Goal: Transaction & Acquisition: Purchase product/service

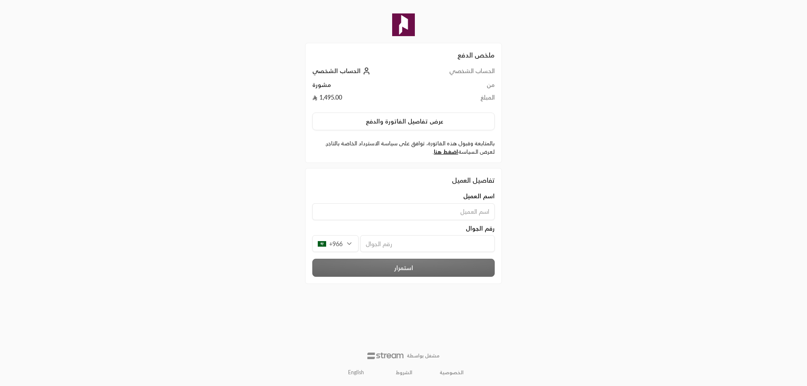
click at [351, 246] on div "+966" at bounding box center [335, 243] width 46 height 17
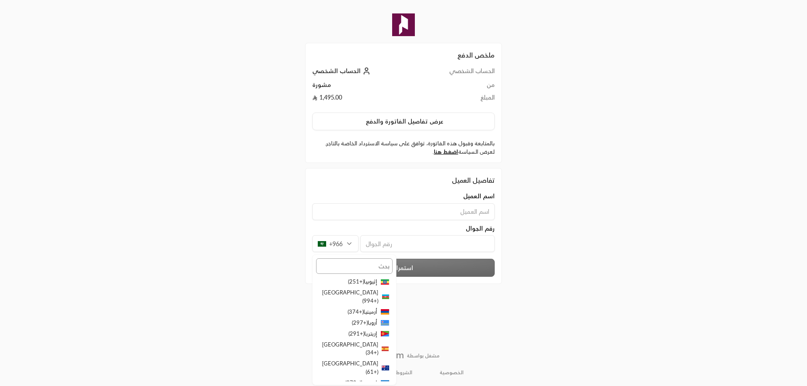
click at [364, 269] on input "text" at bounding box center [354, 266] width 77 height 15
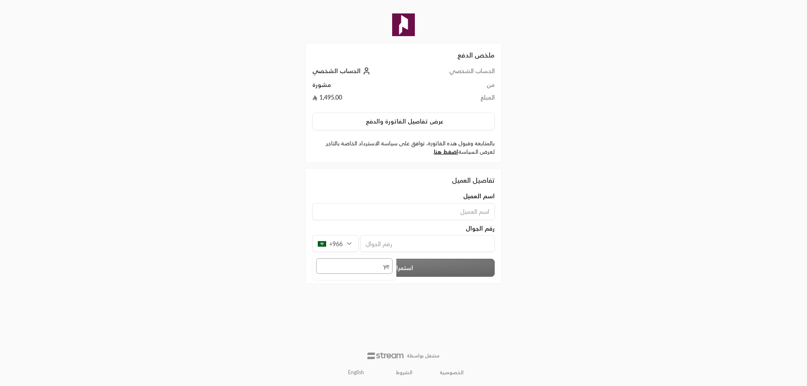
type input "y"
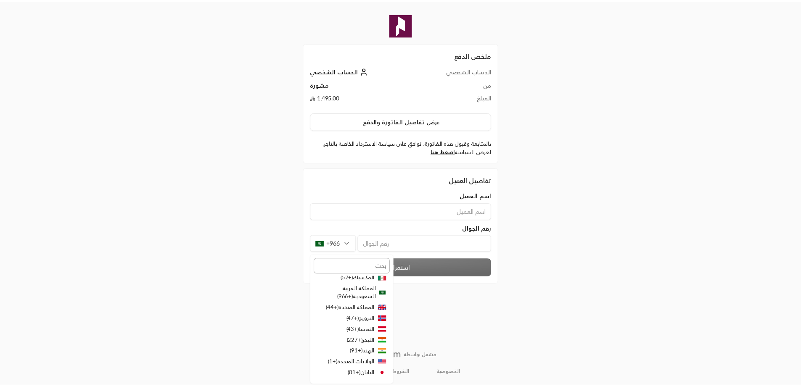
scroll to position [464, 0]
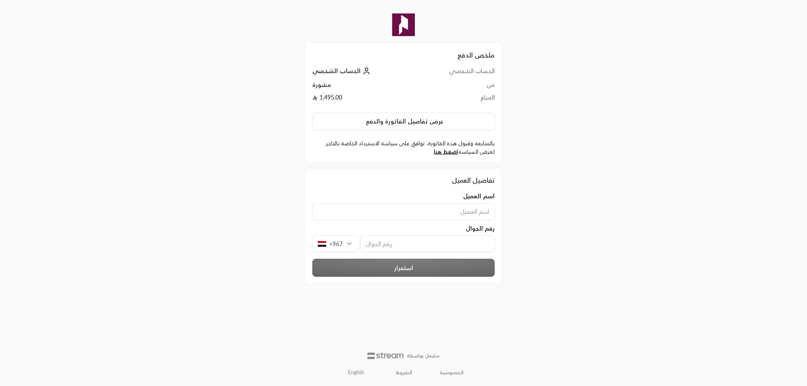
click at [398, 247] on input "tel" at bounding box center [427, 243] width 135 height 17
type input "0770440431"
click at [493, 212] on input at bounding box center [403, 211] width 182 height 17
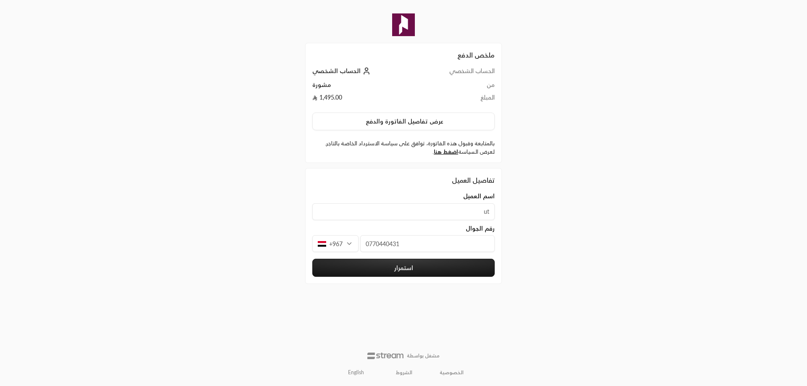
type input "u"
click at [446, 214] on input "عفراء [PERSON_NAME]" at bounding box center [403, 211] width 182 height 17
type input "عفراء [PERSON_NAME]"
click at [402, 267] on button "استمرار" at bounding box center [403, 268] width 182 height 18
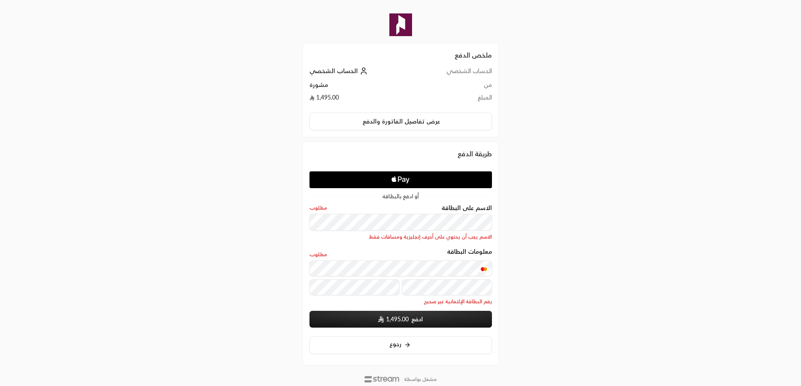
click at [277, 298] on div "ملخص الدفع الحساب الشخصي الحساب الشخصي من مشورة المبلغ 1,495.00 عرض تفاصيل الفا…" at bounding box center [400, 205] width 401 height 410
click at [399, 322] on span "1,495.00" at bounding box center [397, 319] width 23 height 8
click at [408, 320] on span "1,495.00" at bounding box center [397, 319] width 23 height 8
click at [402, 322] on span "1,495.00" at bounding box center [397, 319] width 23 height 8
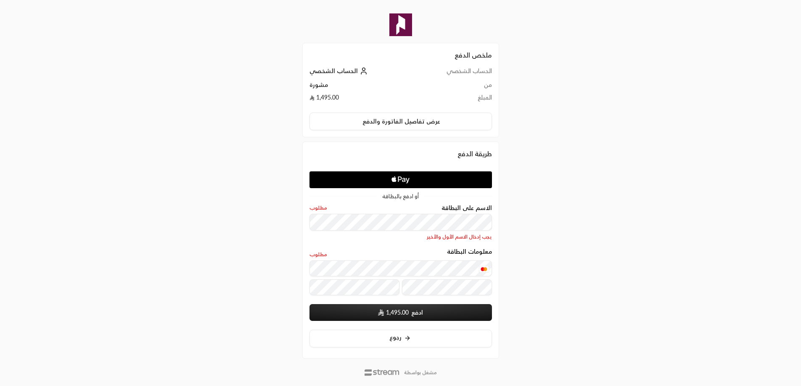
click at [616, 265] on div "ملخص الدفع الحساب الشخصي الحساب الشخصي من مشورة المبلغ 1,495.00 عرض تفاصيل الفا…" at bounding box center [400, 201] width 801 height 403
click at [405, 311] on span "1,495.00" at bounding box center [397, 313] width 23 height 8
click at [404, 313] on span "1,495.00" at bounding box center [397, 313] width 23 height 8
click at [401, 313] on span "1,495.00" at bounding box center [397, 313] width 23 height 8
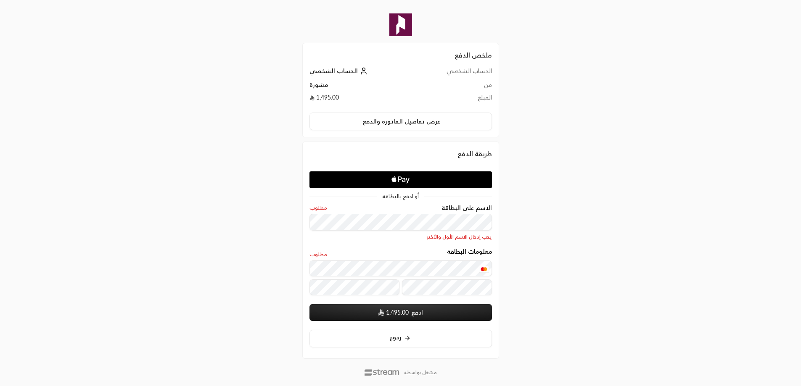
click at [537, 272] on div "ملخص الدفع الحساب الشخصي الحساب الشخصي من مشورة المبلغ 1,495.00 عرض تفاصيل الفا…" at bounding box center [400, 201] width 401 height 403
click at [402, 314] on span "1,495.00" at bounding box center [397, 313] width 23 height 8
click at [388, 312] on span "1,495.00" at bounding box center [397, 313] width 23 height 8
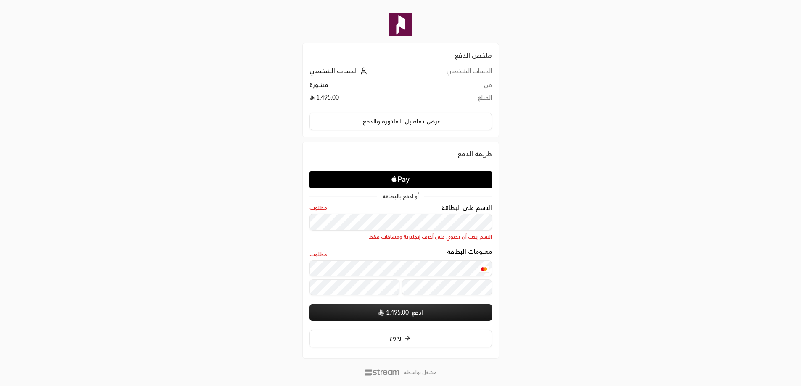
click at [538, 296] on div "ملخص الدفع الحساب الشخصي الحساب الشخصي من مشورة المبلغ 1,495.00 عرض تفاصيل الفا…" at bounding box center [400, 201] width 401 height 403
click at [396, 314] on span "1,495.00" at bounding box center [397, 313] width 23 height 8
click at [405, 312] on span "1,495.00" at bounding box center [397, 313] width 23 height 8
click at [405, 313] on span "1,495.00" at bounding box center [397, 313] width 23 height 8
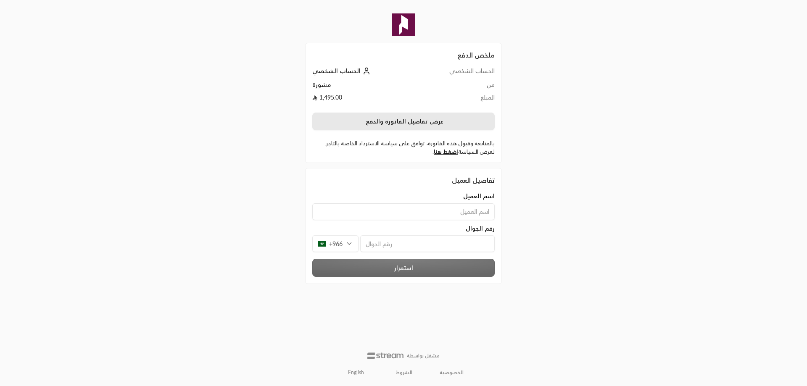
click at [404, 126] on button "عرض تفاصيل الفاتورة والدفع" at bounding box center [403, 122] width 182 height 18
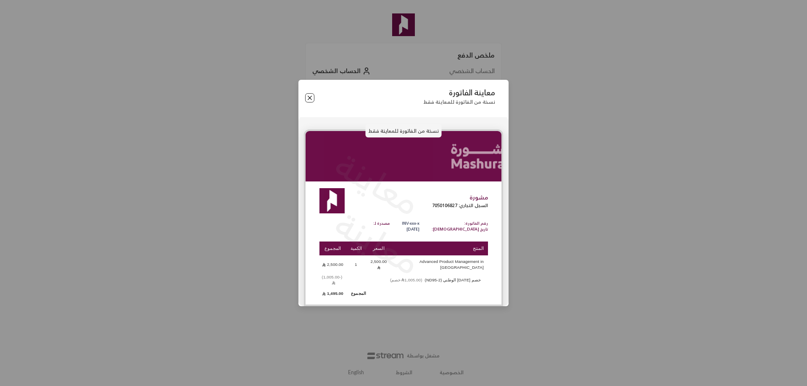
click at [309, 102] on button "Close" at bounding box center [309, 97] width 9 height 9
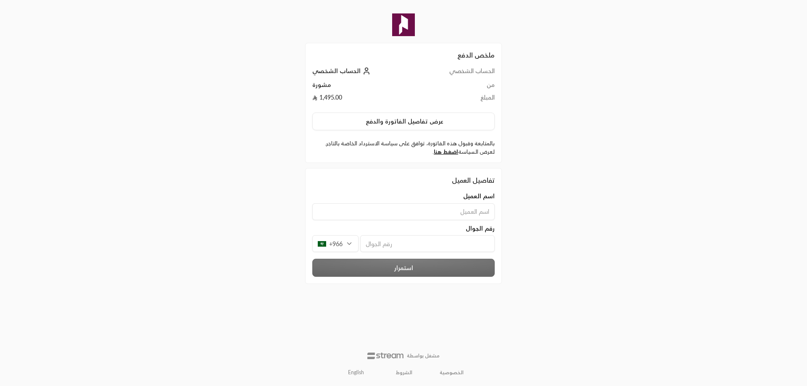
click at [609, 157] on div "ملخص الدفع الحساب الشخصي الحساب الشخصي من مشورة المبلغ 1,495.00 عرض تفاصيل الفا…" at bounding box center [403, 193] width 807 height 386
click at [479, 214] on input at bounding box center [403, 211] width 182 height 17
click at [632, 83] on div "ملخص الدفع الحساب الشخصي الحساب الشخصي من مشورة المبلغ 1,495.00 عرض تفاصيل الفا…" at bounding box center [403, 193] width 807 height 386
